Goal: Information Seeking & Learning: Learn about a topic

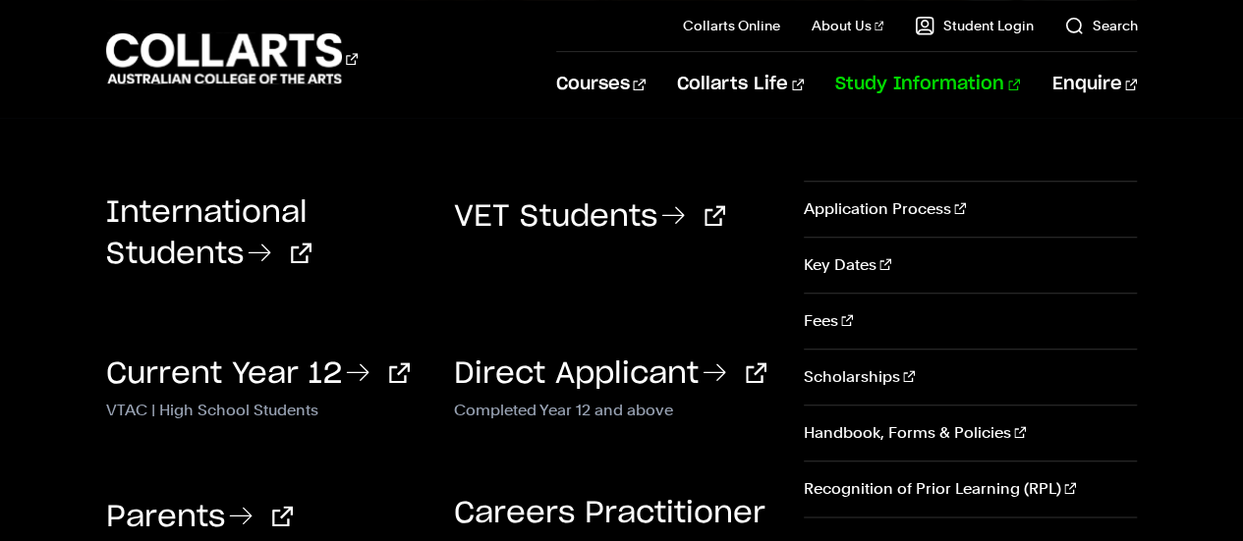
scroll to position [893, 0]
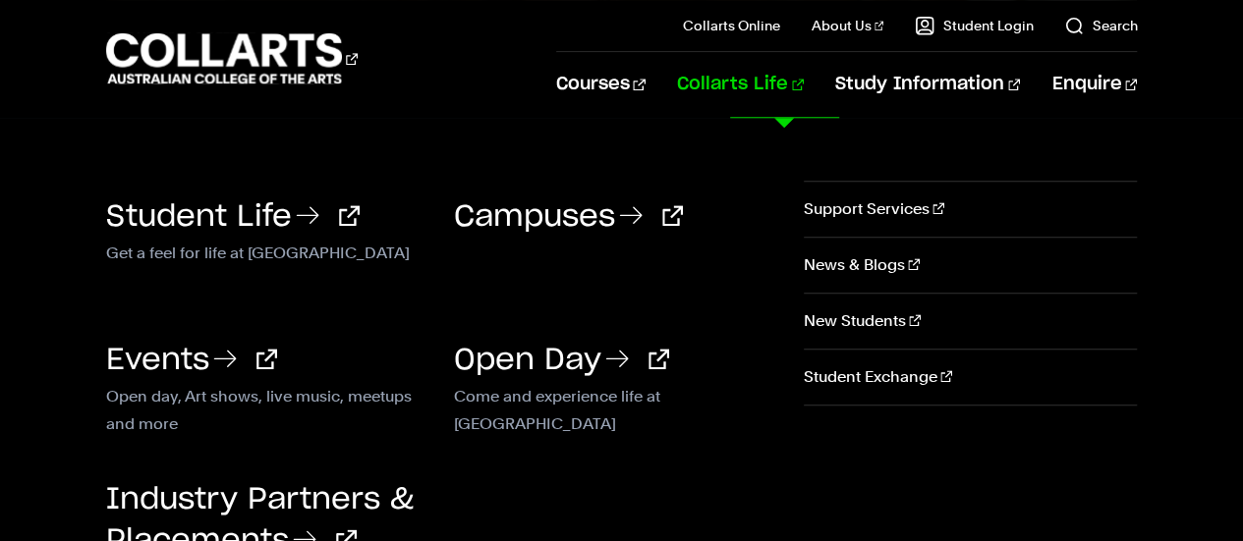
click at [804, 76] on link "Collarts Life" at bounding box center [740, 84] width 127 height 65
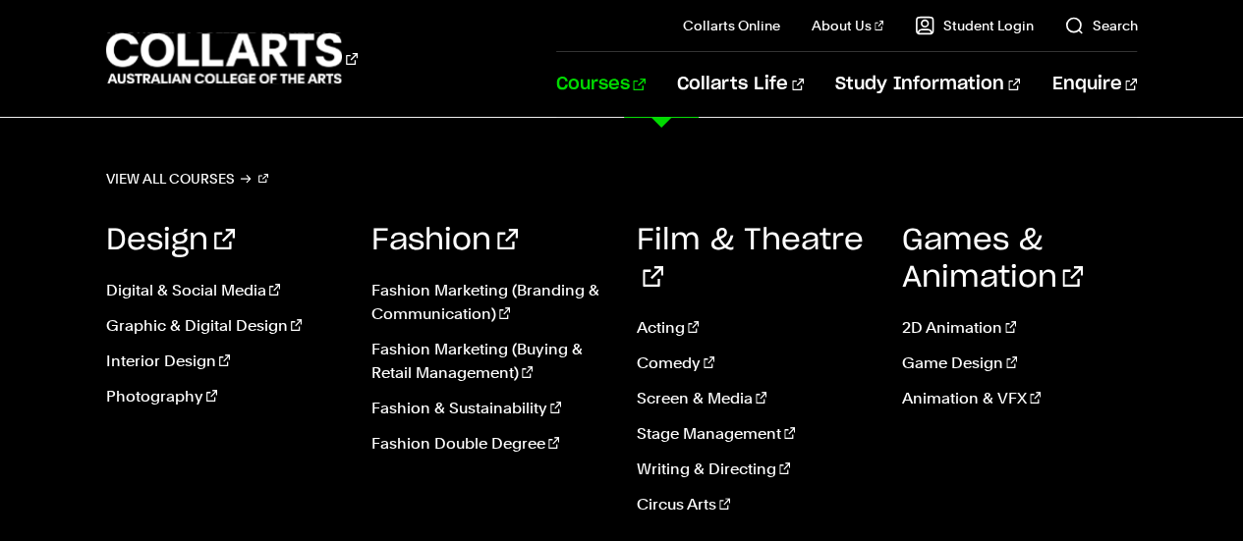
click at [646, 72] on link "Courses" at bounding box center [600, 84] width 89 height 65
click at [201, 284] on link "Digital & Social Media" at bounding box center [224, 291] width 236 height 24
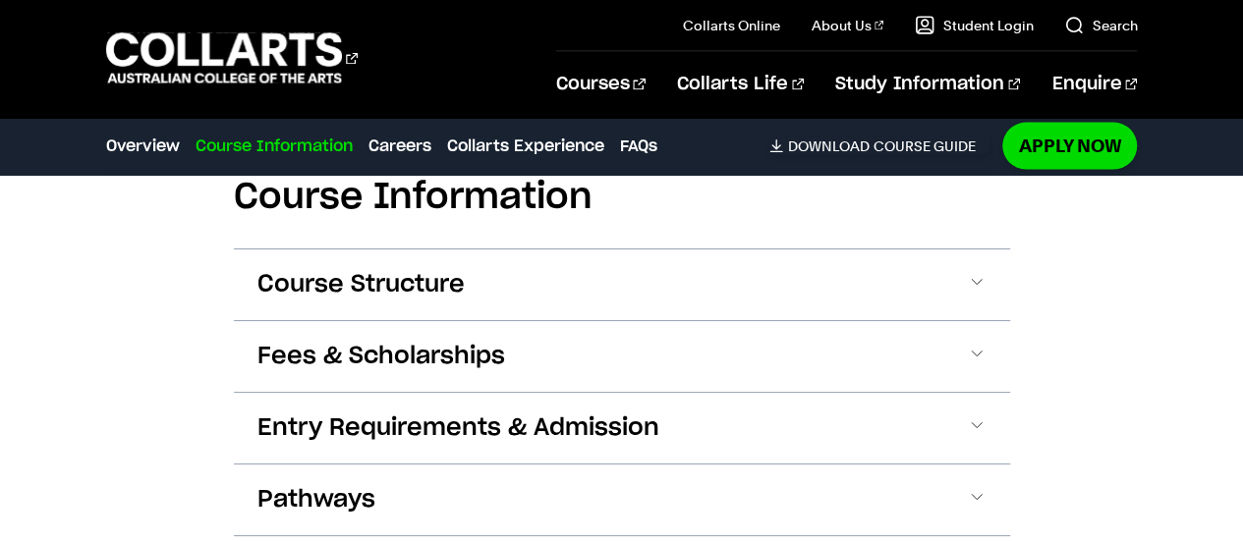
scroll to position [2048, 0]
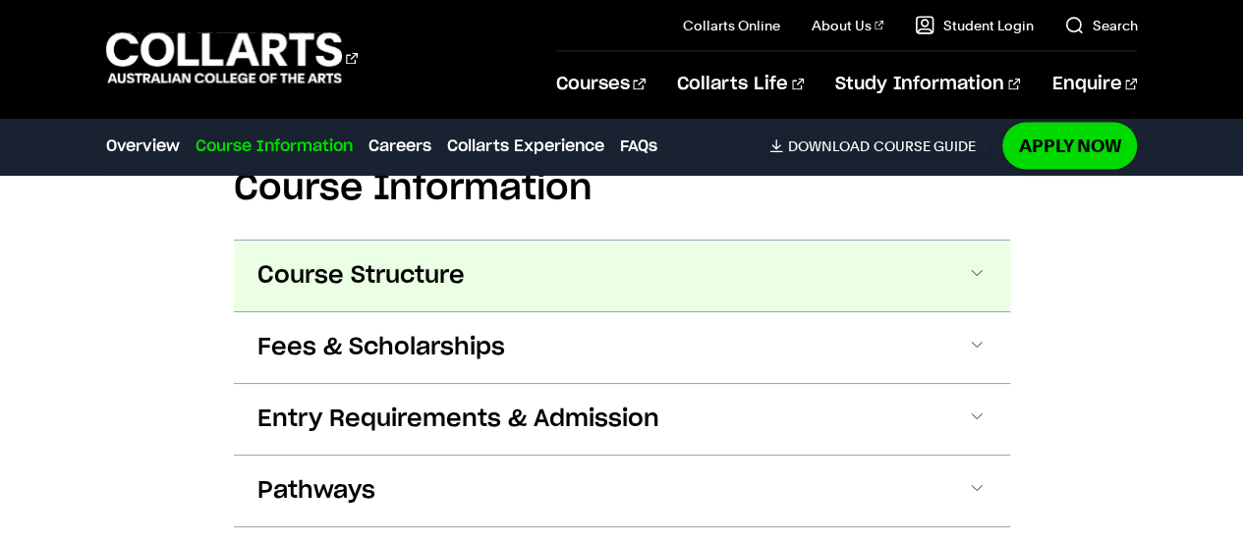
click at [439, 260] on span "Course Structure" at bounding box center [360, 275] width 207 height 31
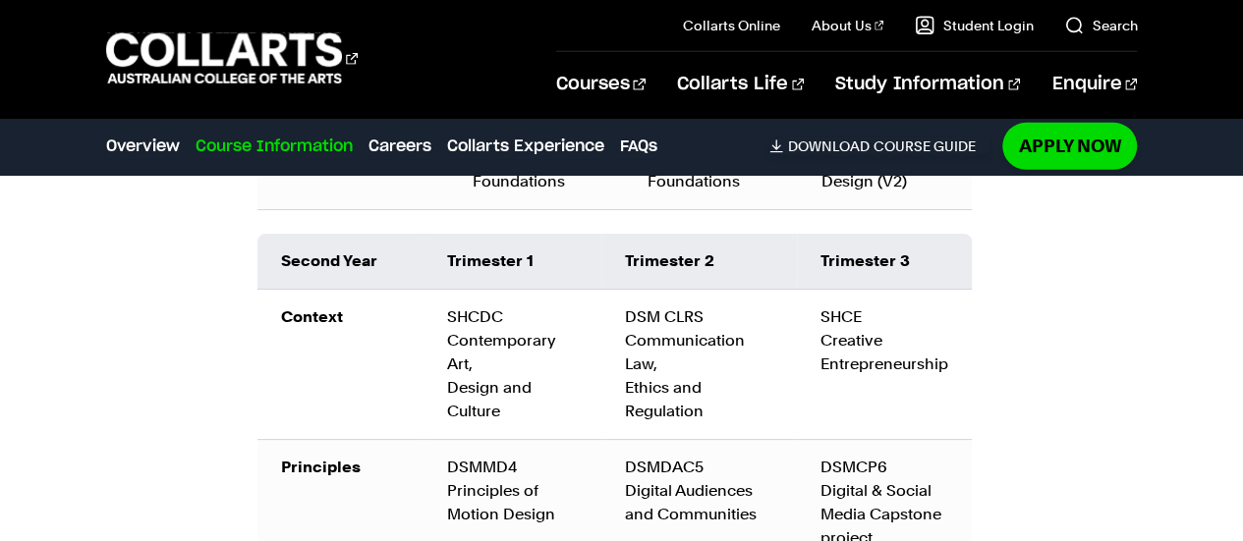
scroll to position [2890, 0]
